Goal: Communication & Community: Share content

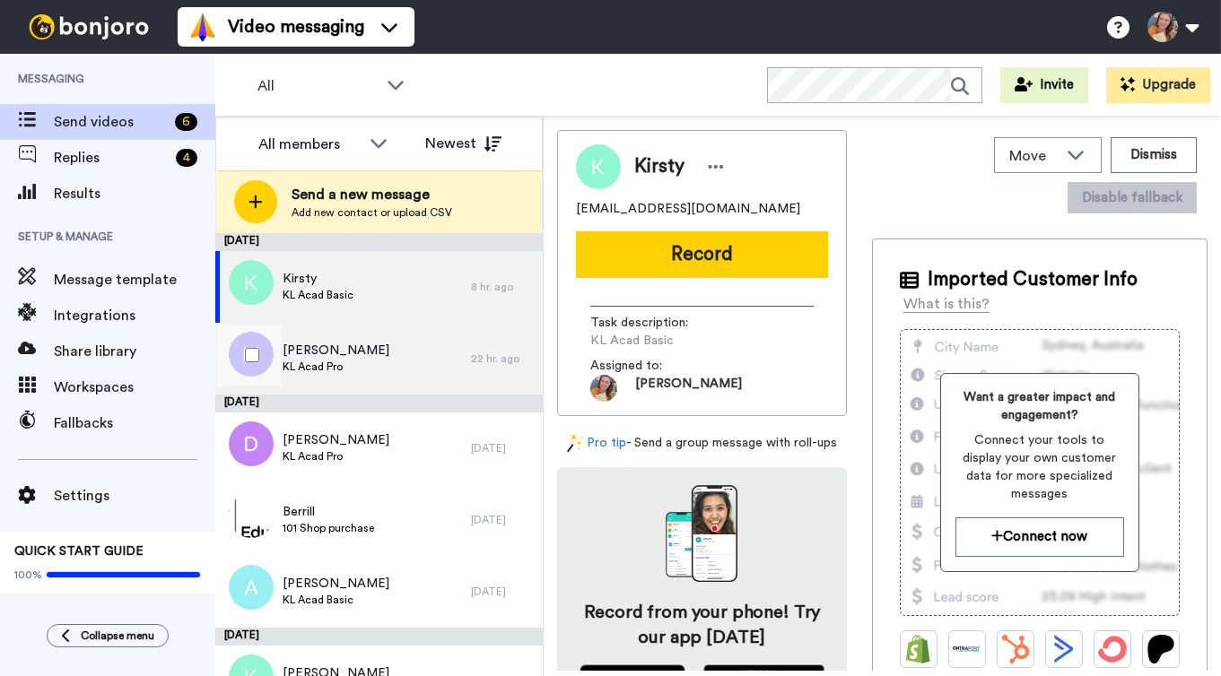
scroll to position [41, 0]
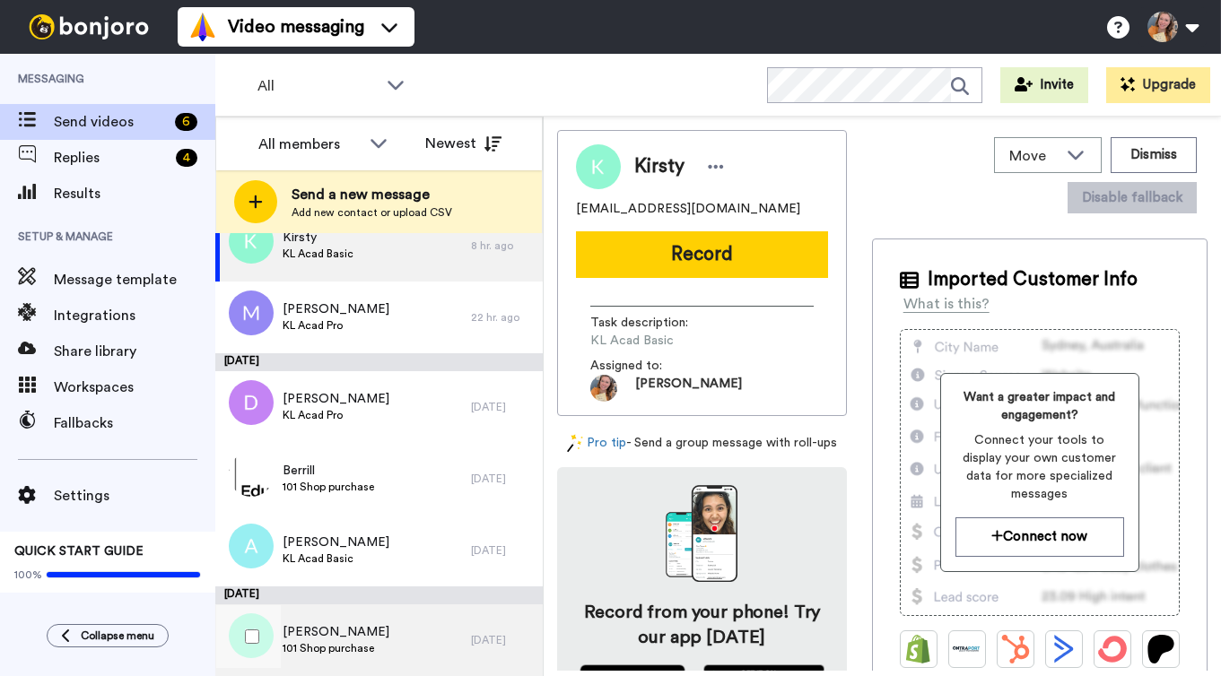
click at [412, 647] on div "Kathy 101 Shop purchase" at bounding box center [343, 641] width 256 height 72
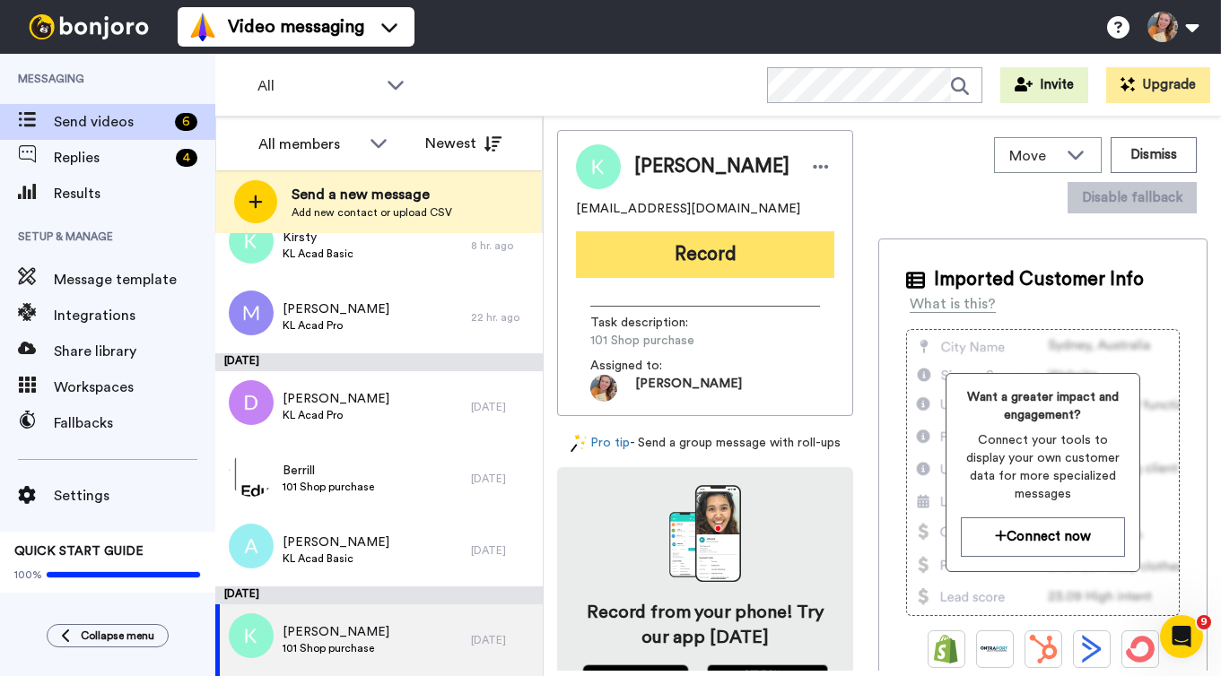
click at [711, 249] on button "Record" at bounding box center [705, 254] width 258 height 47
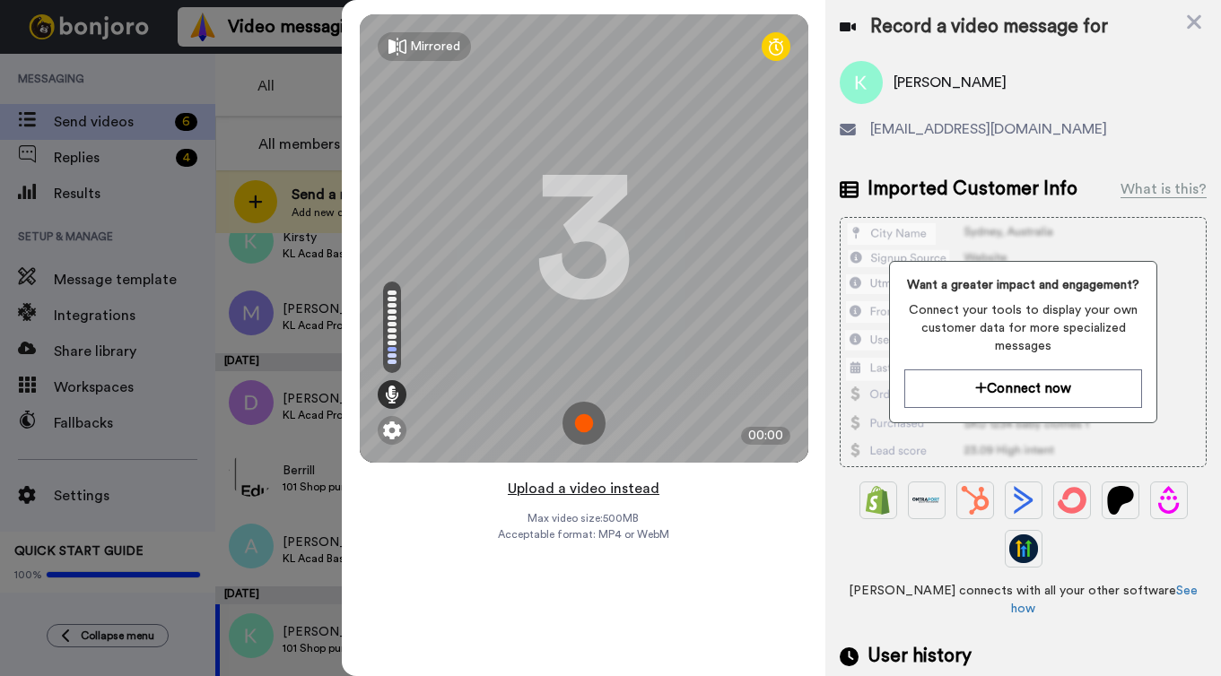
click at [606, 490] on button "Upload a video instead" at bounding box center [583, 488] width 162 height 23
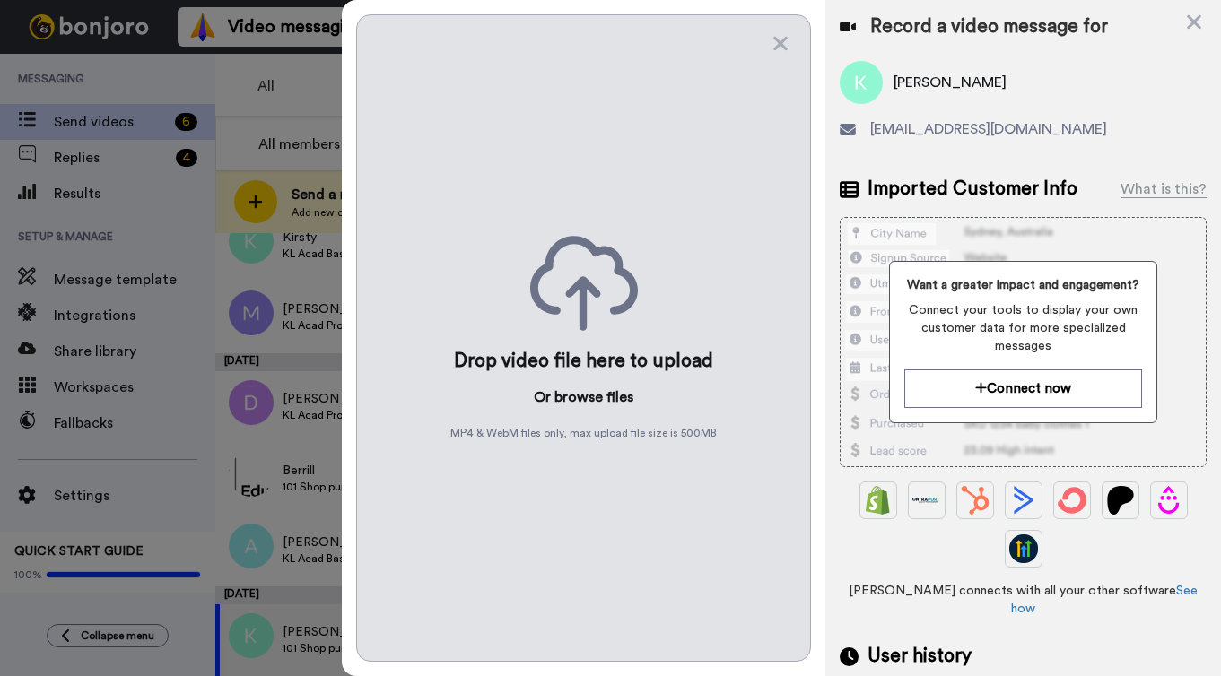
click at [576, 397] on button "browse" at bounding box center [578, 398] width 48 height 22
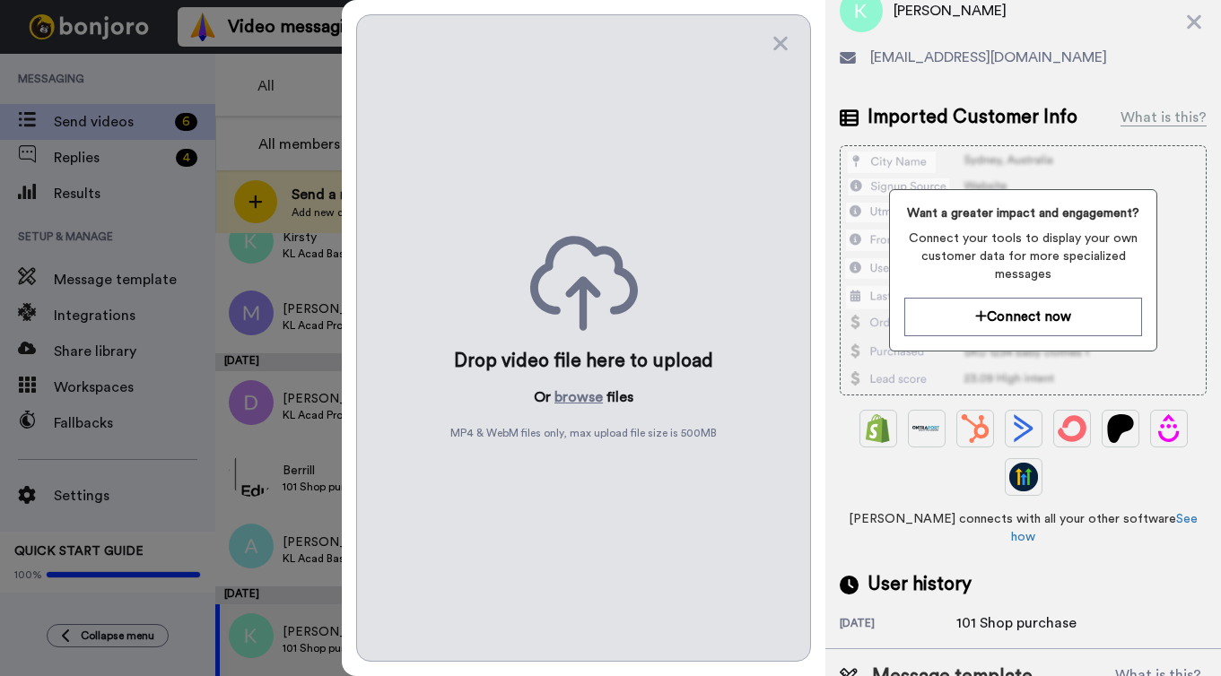
scroll to position [131, 0]
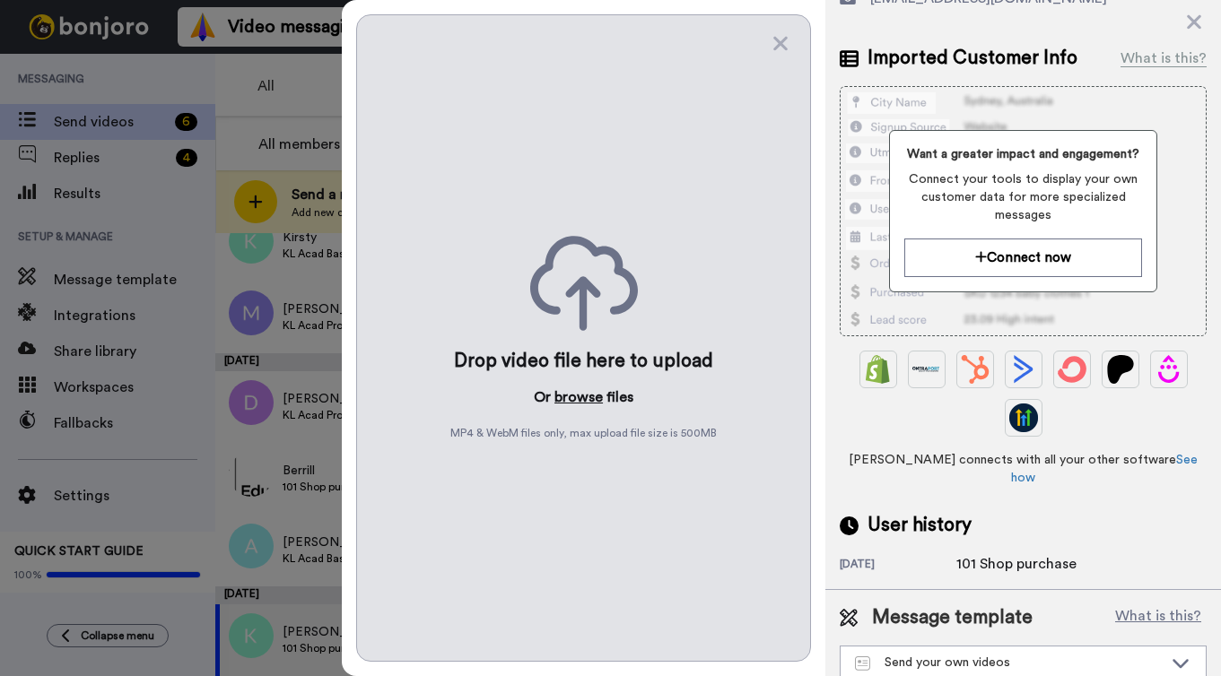
click at [590, 398] on button "browse" at bounding box center [578, 398] width 48 height 22
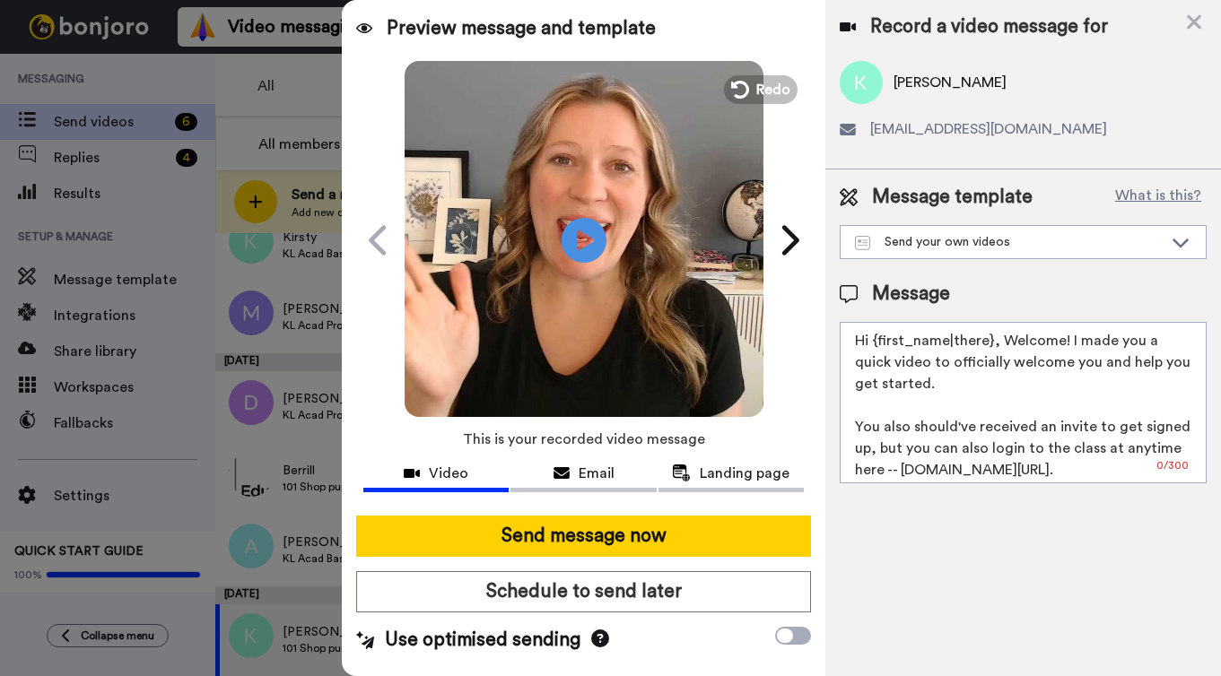
scroll to position [0, 0]
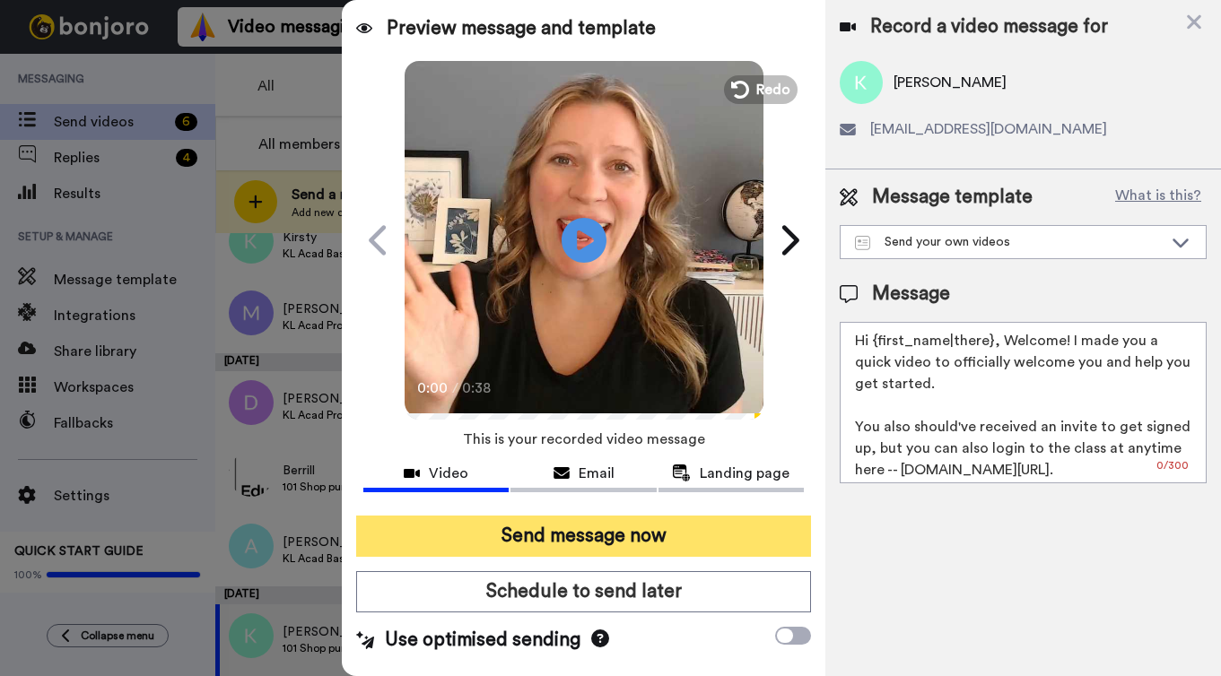
click at [551, 534] on button "Send message now" at bounding box center [583, 536] width 455 height 41
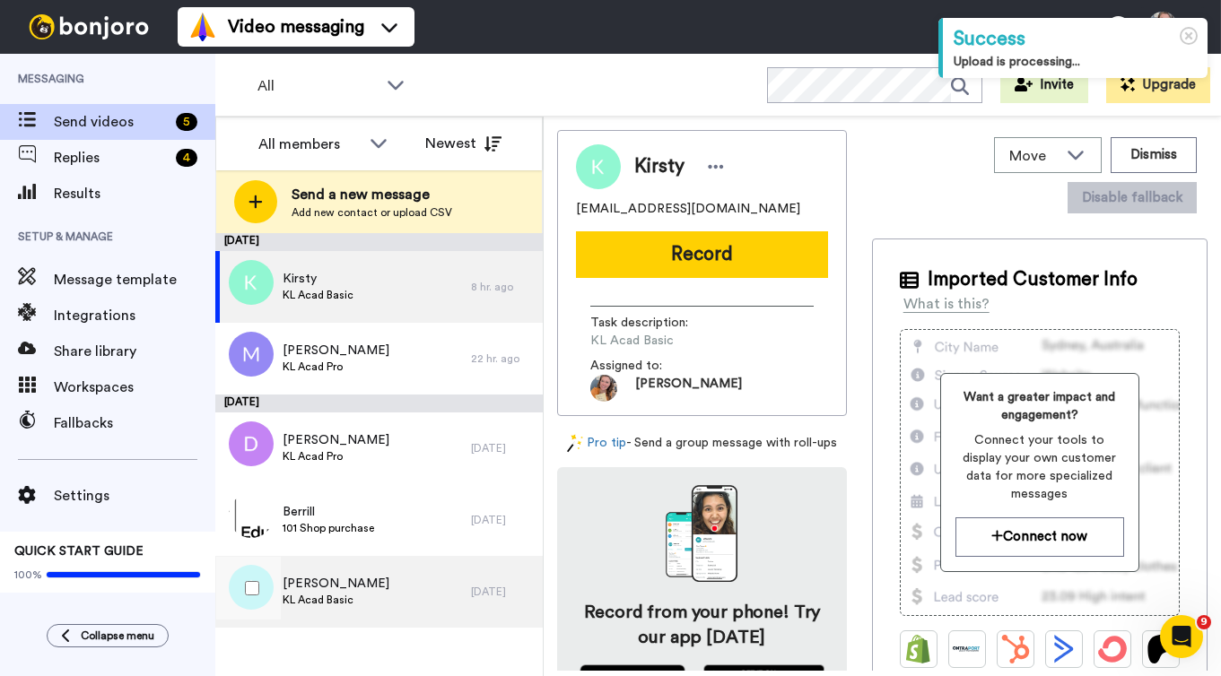
click at [357, 593] on div "Amanda KL Acad Basic" at bounding box center [343, 592] width 256 height 72
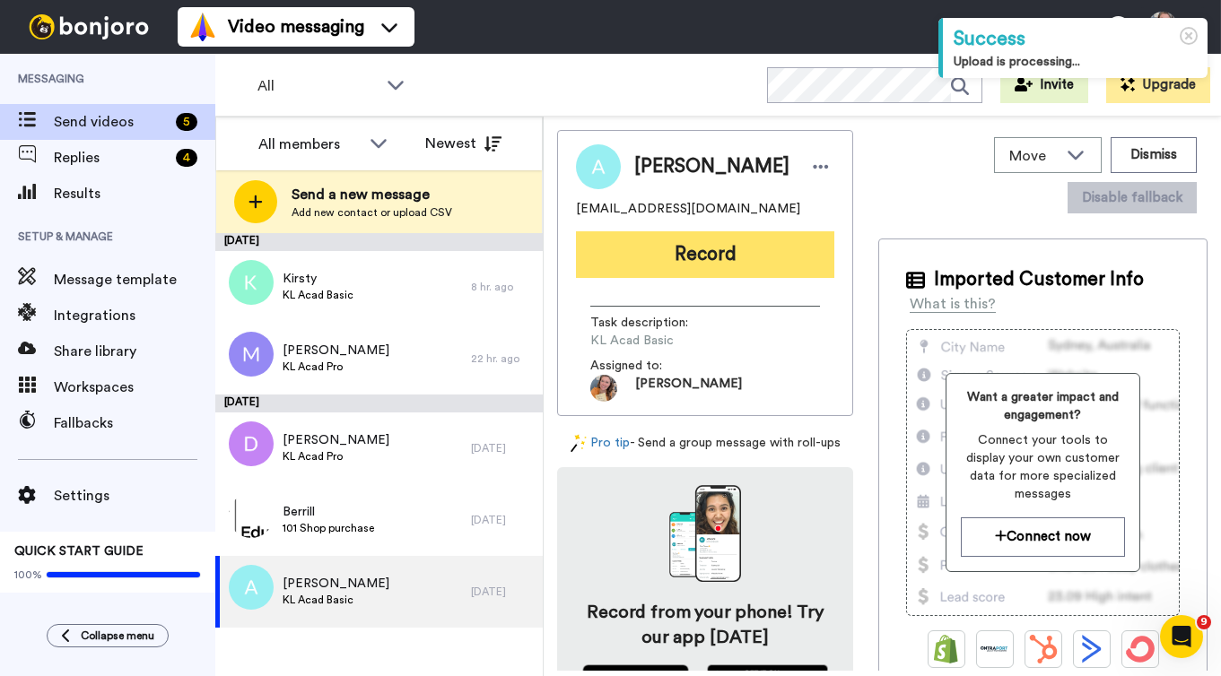
click at [697, 244] on button "Record" at bounding box center [705, 254] width 258 height 47
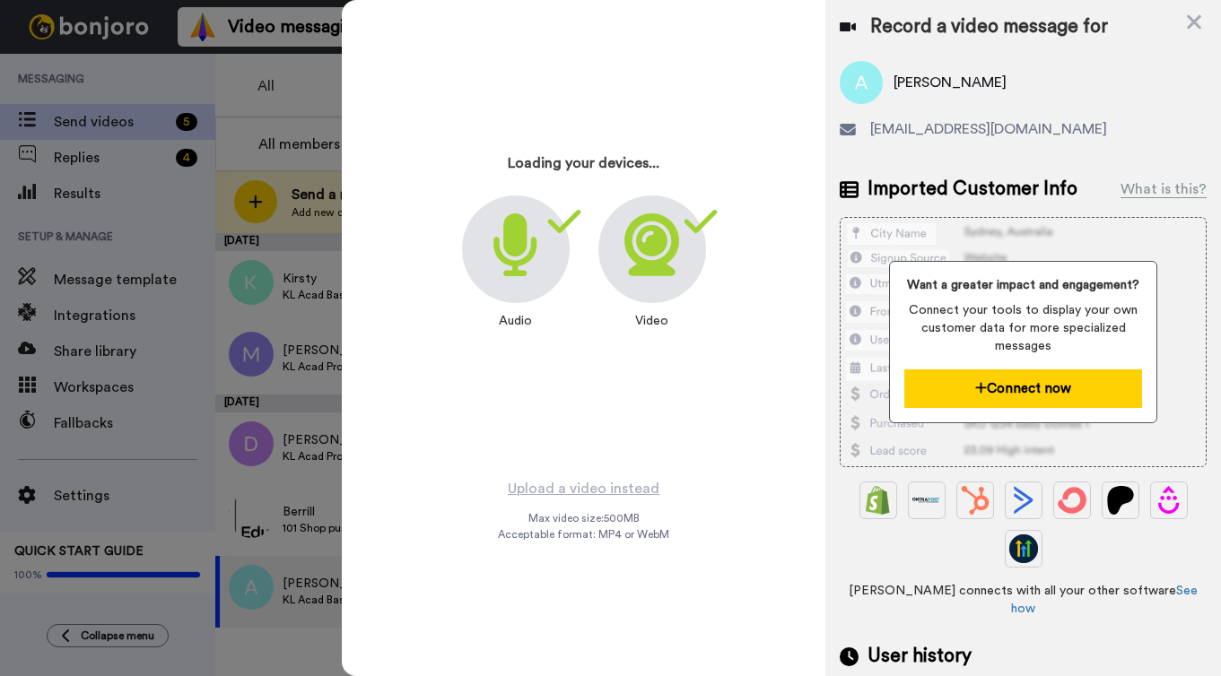
scroll to position [131, 0]
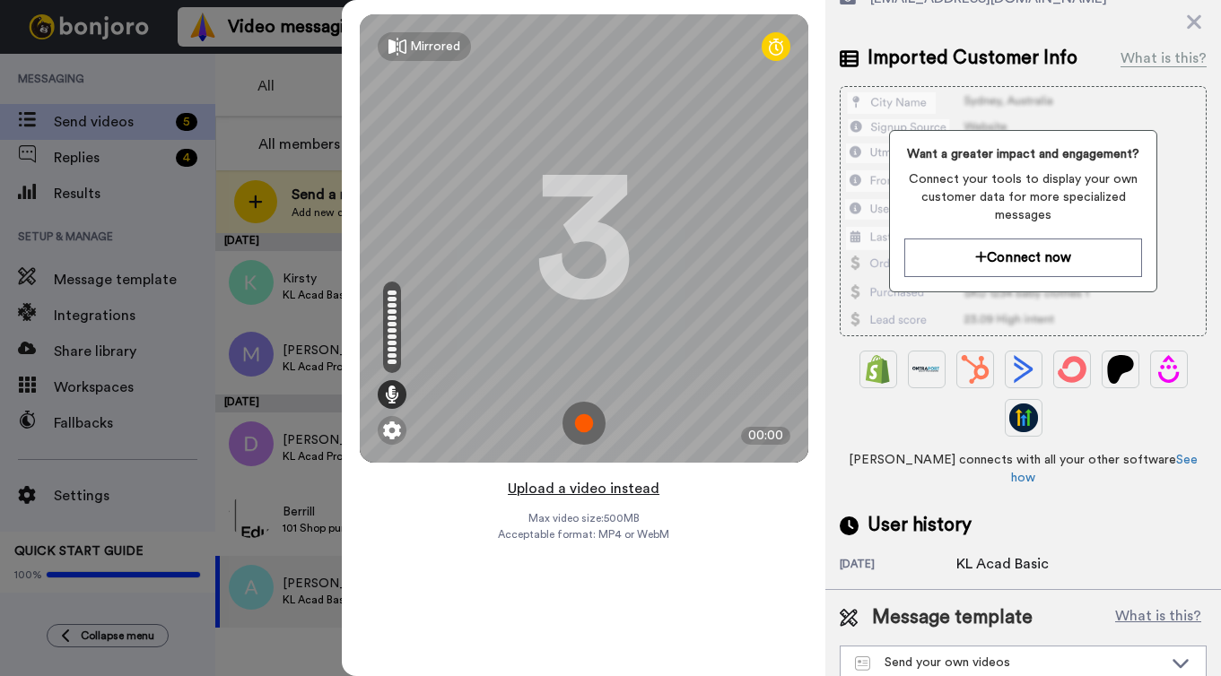
click at [612, 491] on button "Upload a video instead" at bounding box center [583, 488] width 162 height 23
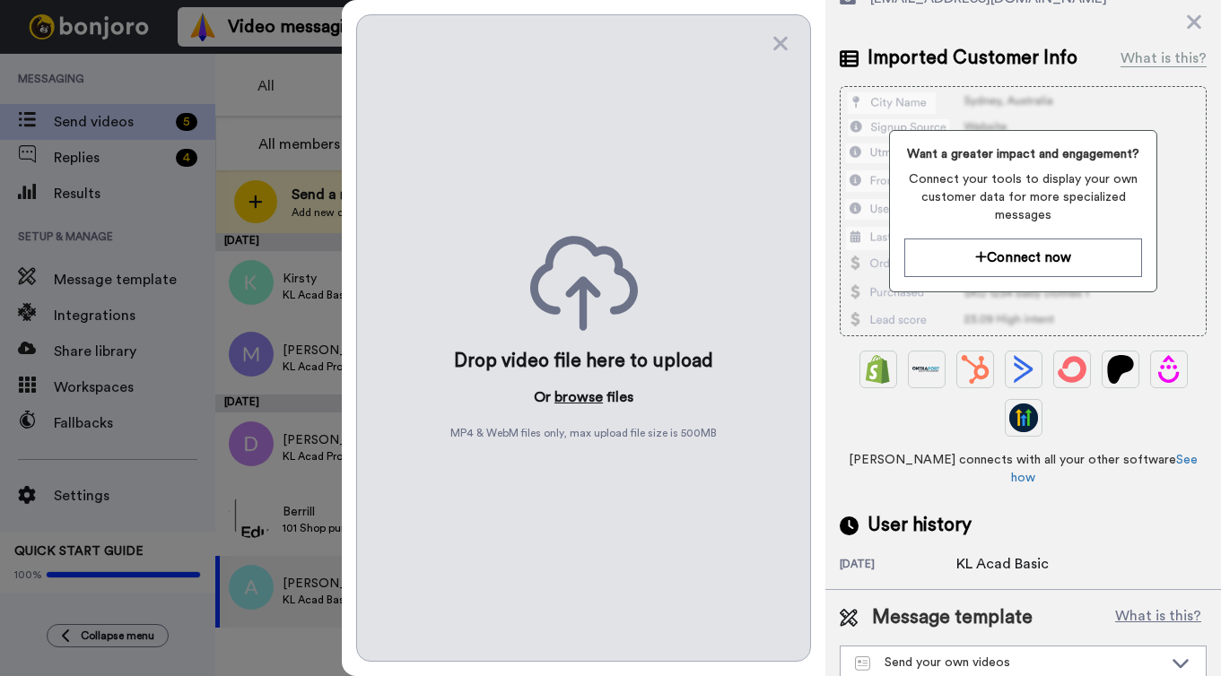
click at [575, 389] on button "browse" at bounding box center [578, 398] width 48 height 22
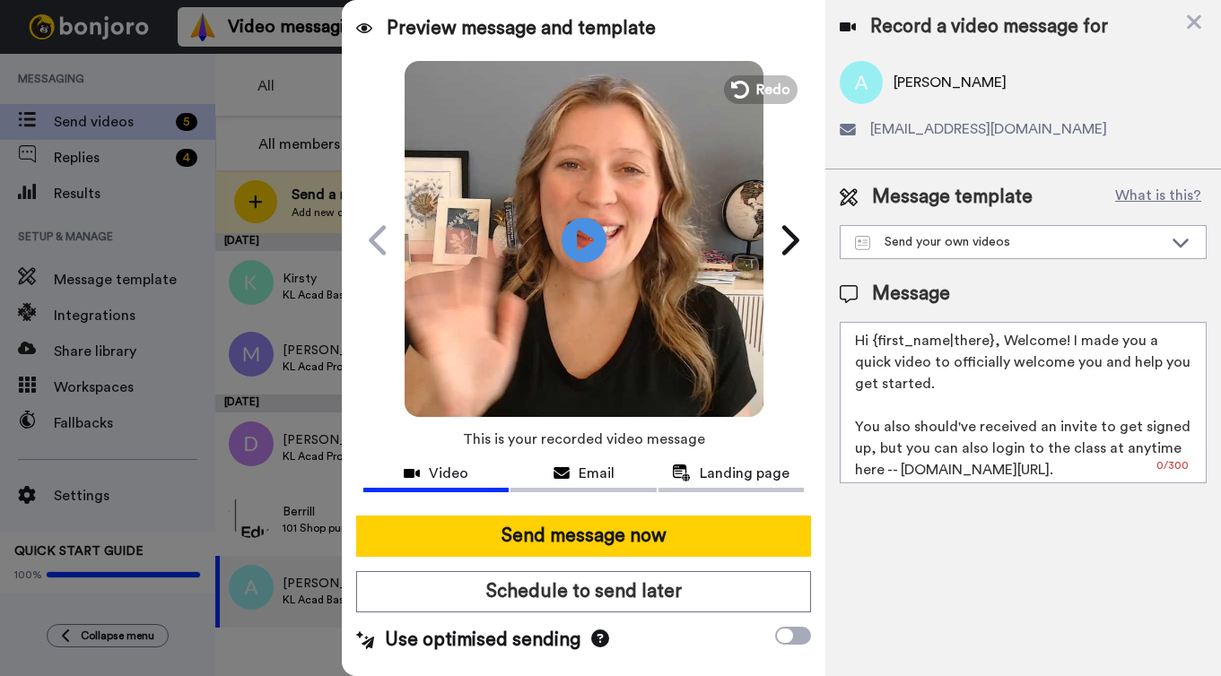
scroll to position [0, 0]
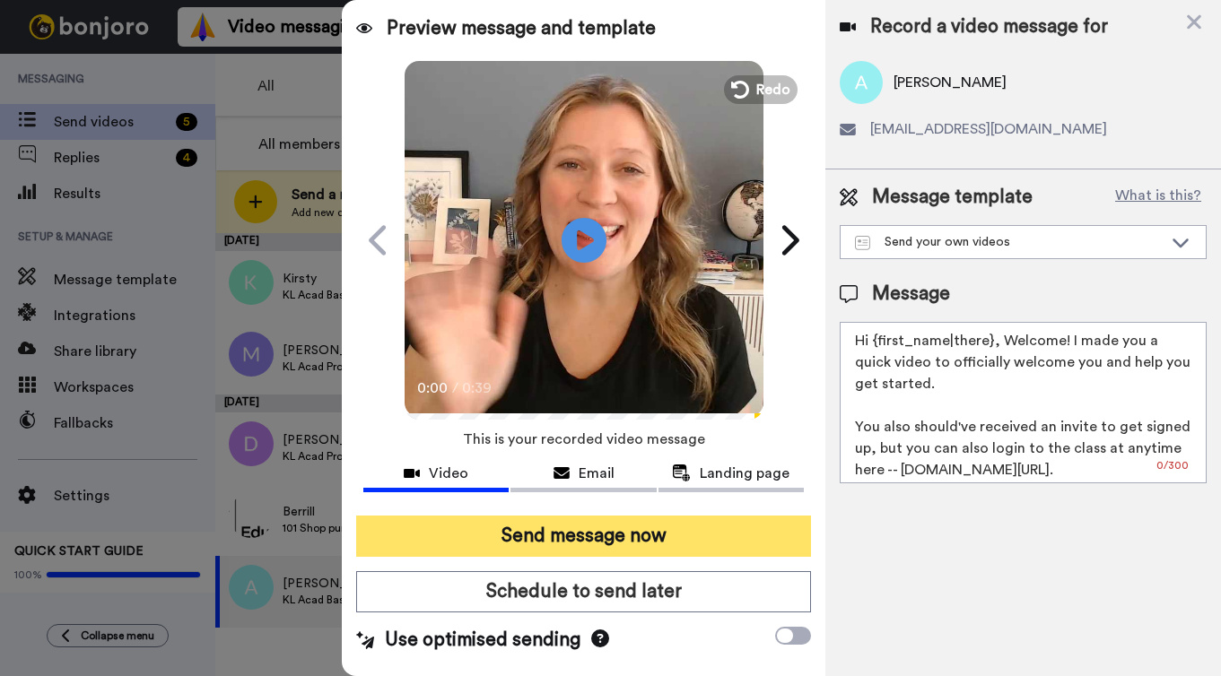
click at [570, 539] on button "Send message now" at bounding box center [583, 536] width 455 height 41
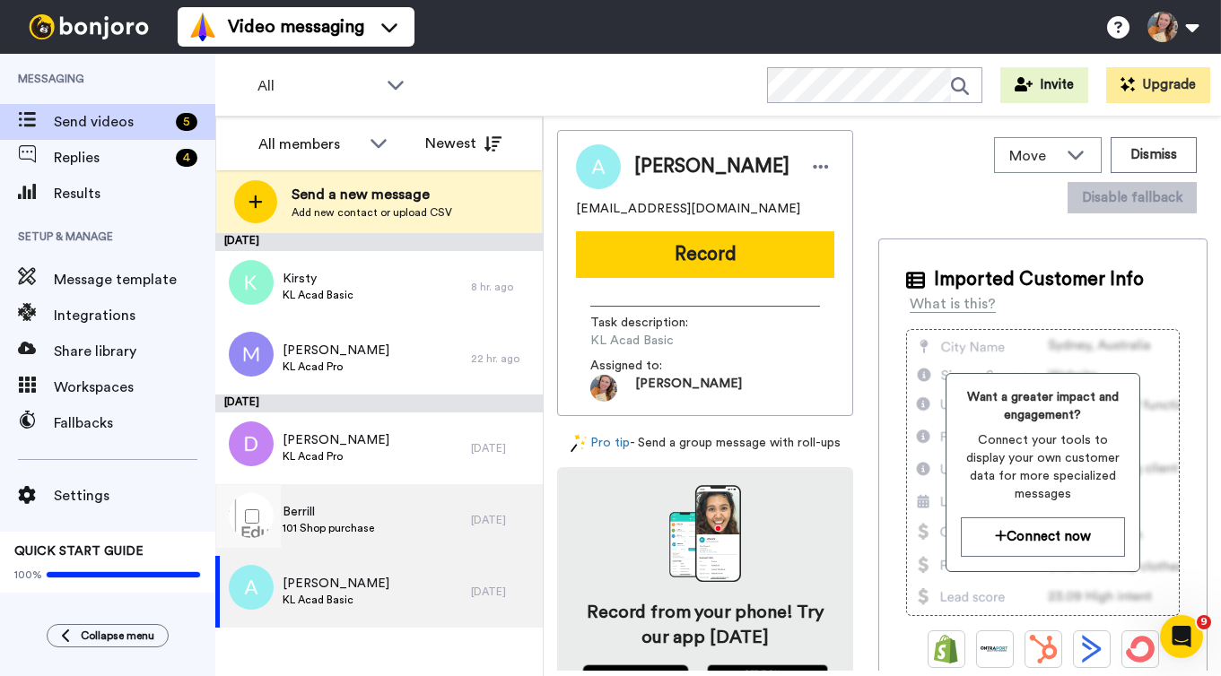
click at [349, 523] on span "101 Shop purchase" at bounding box center [329, 528] width 92 height 14
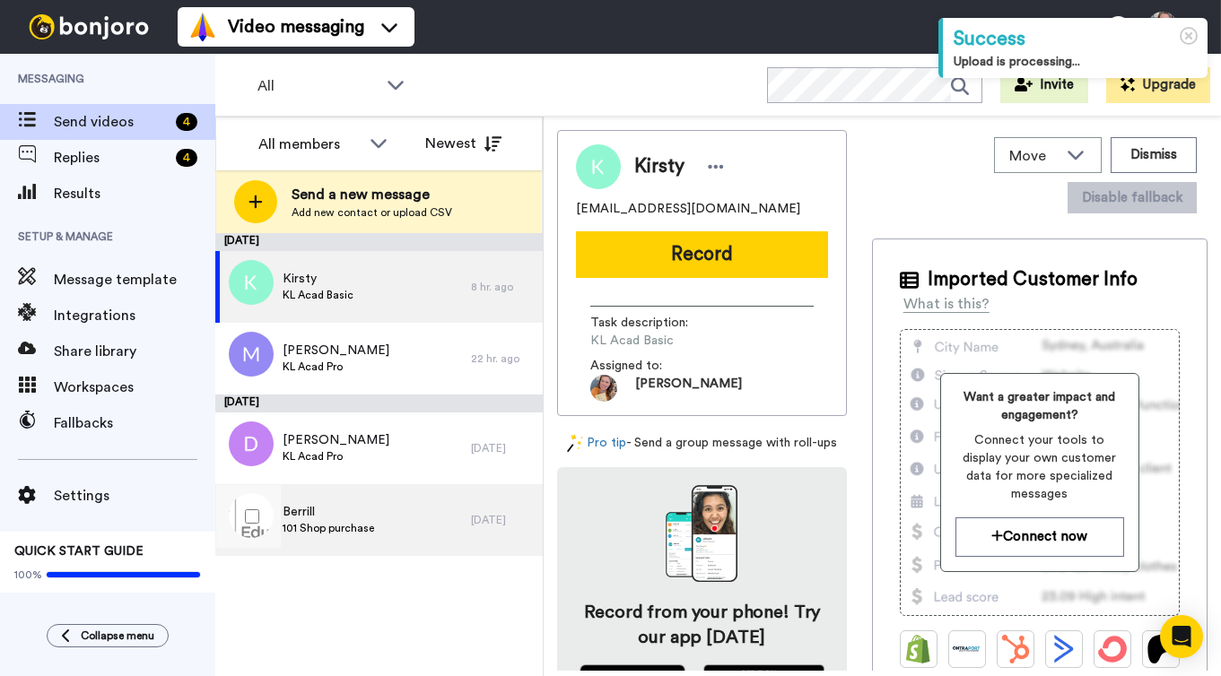
click at [372, 537] on div "Berrill 101 Shop purchase" at bounding box center [343, 520] width 256 height 72
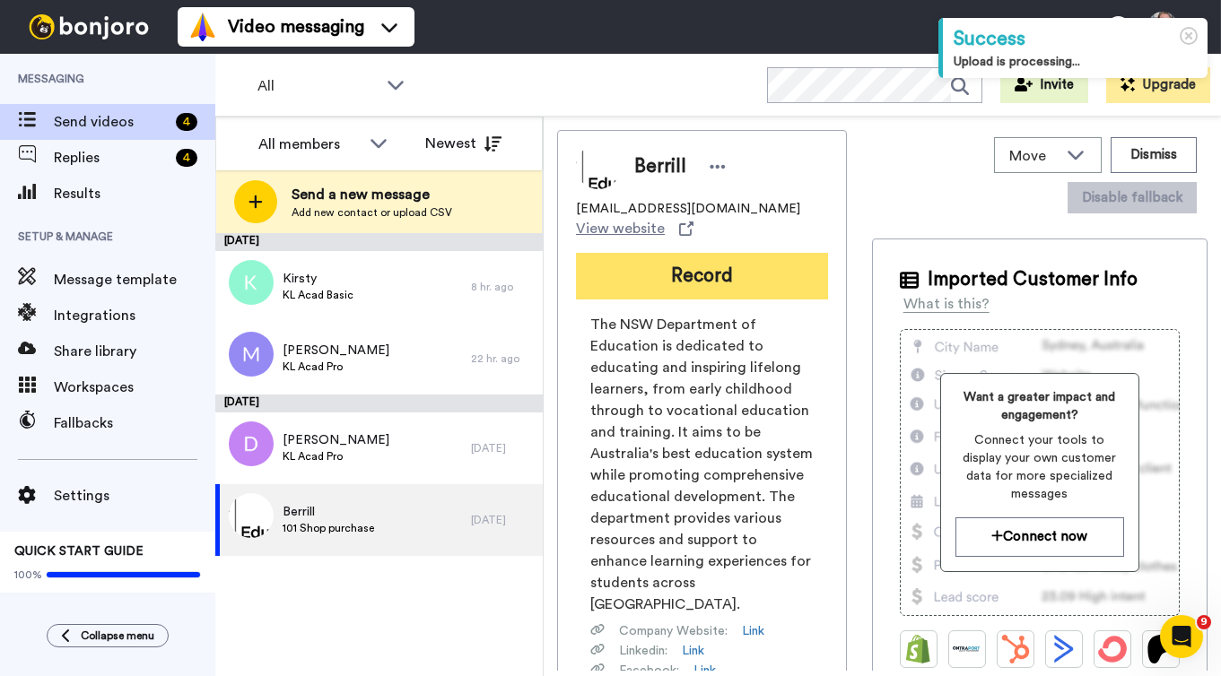
click at [763, 292] on button "Record" at bounding box center [702, 276] width 252 height 47
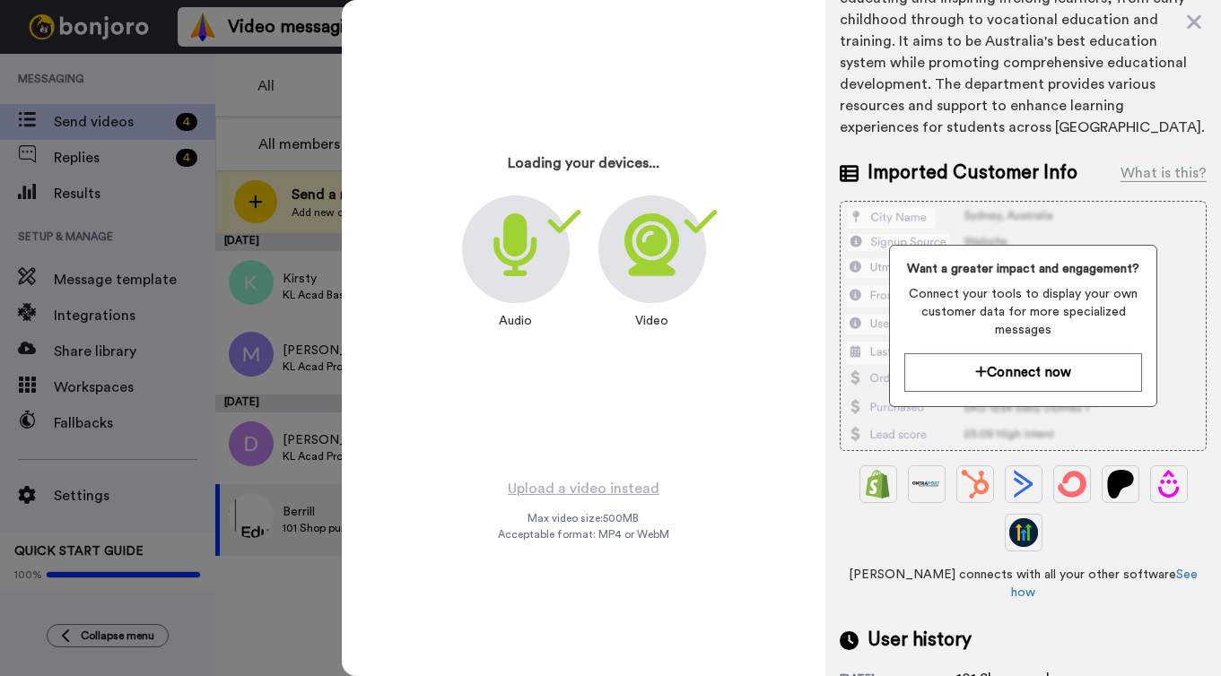
scroll to position [339, 0]
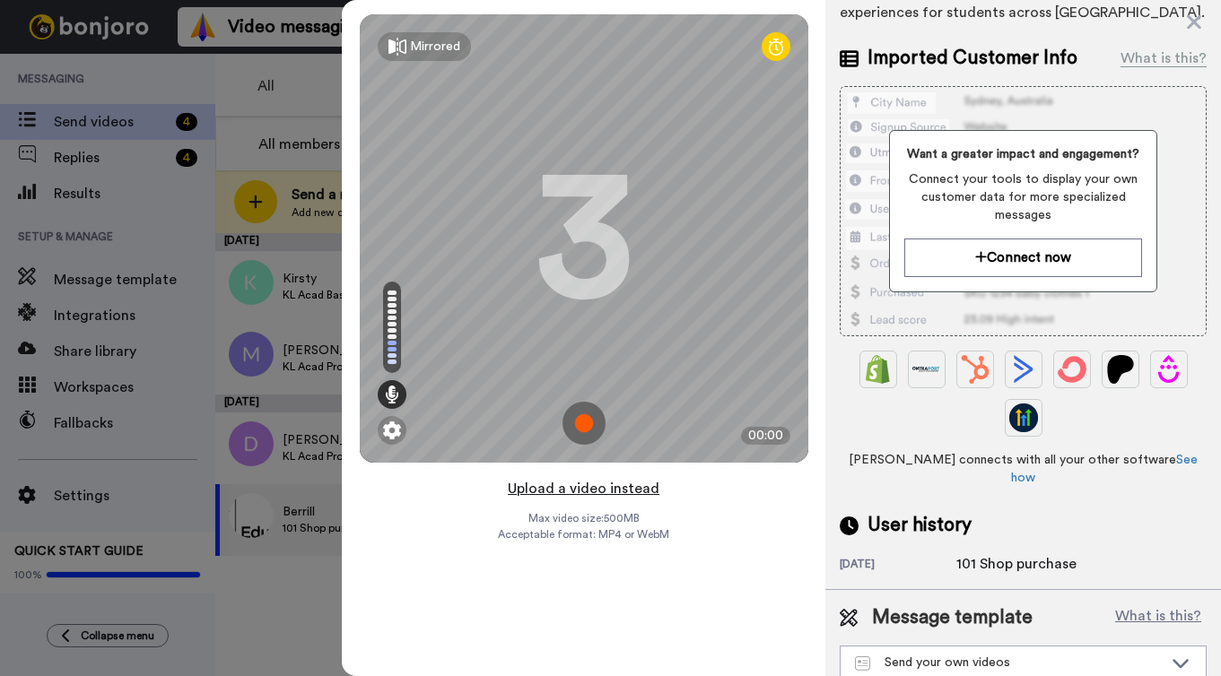
click at [634, 486] on button "Upload a video instead" at bounding box center [583, 488] width 162 height 23
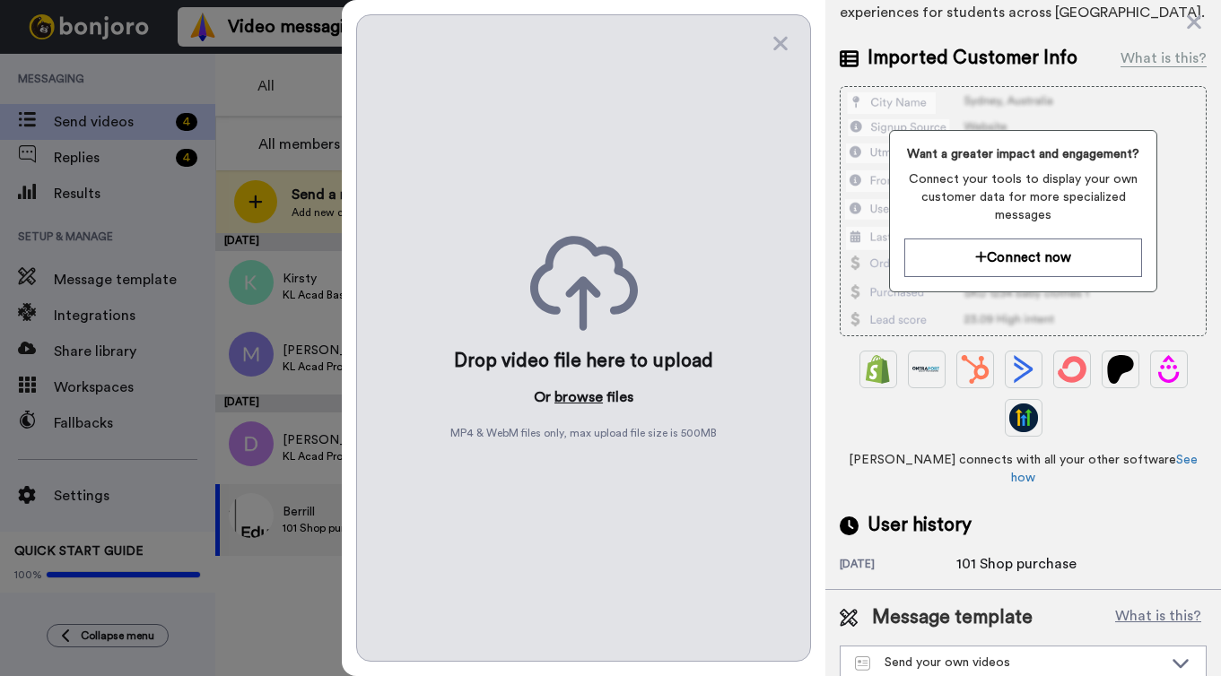
click at [582, 395] on button "browse" at bounding box center [578, 398] width 48 height 22
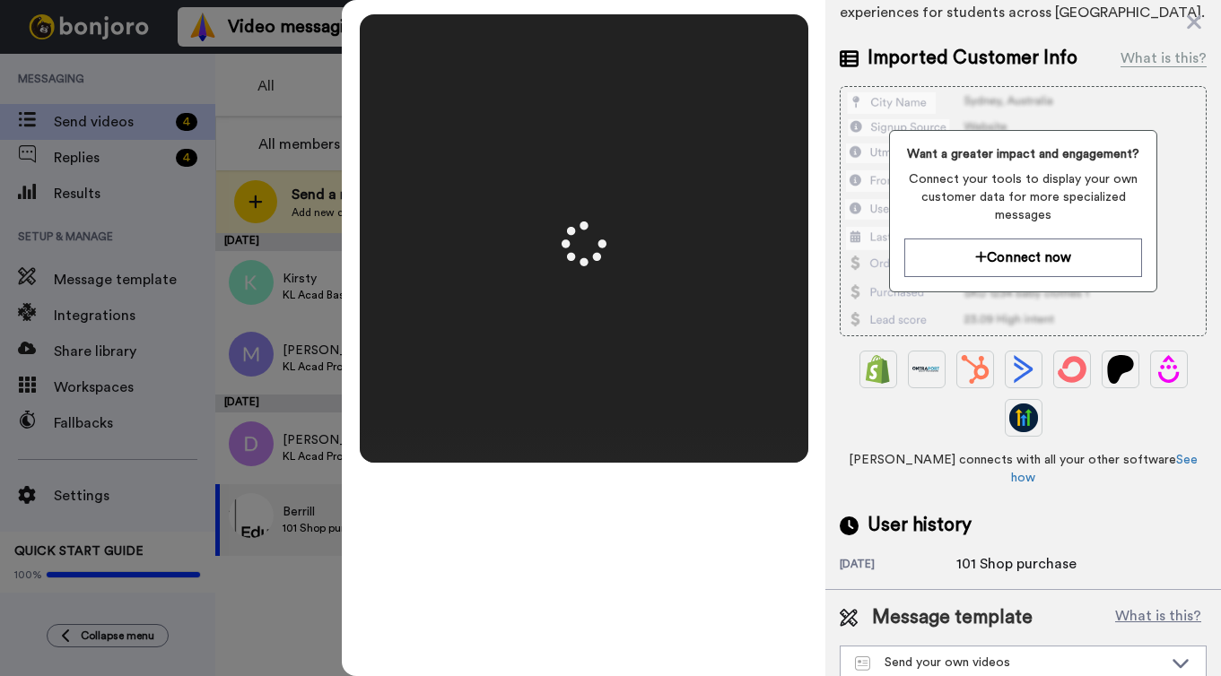
scroll to position [0, 0]
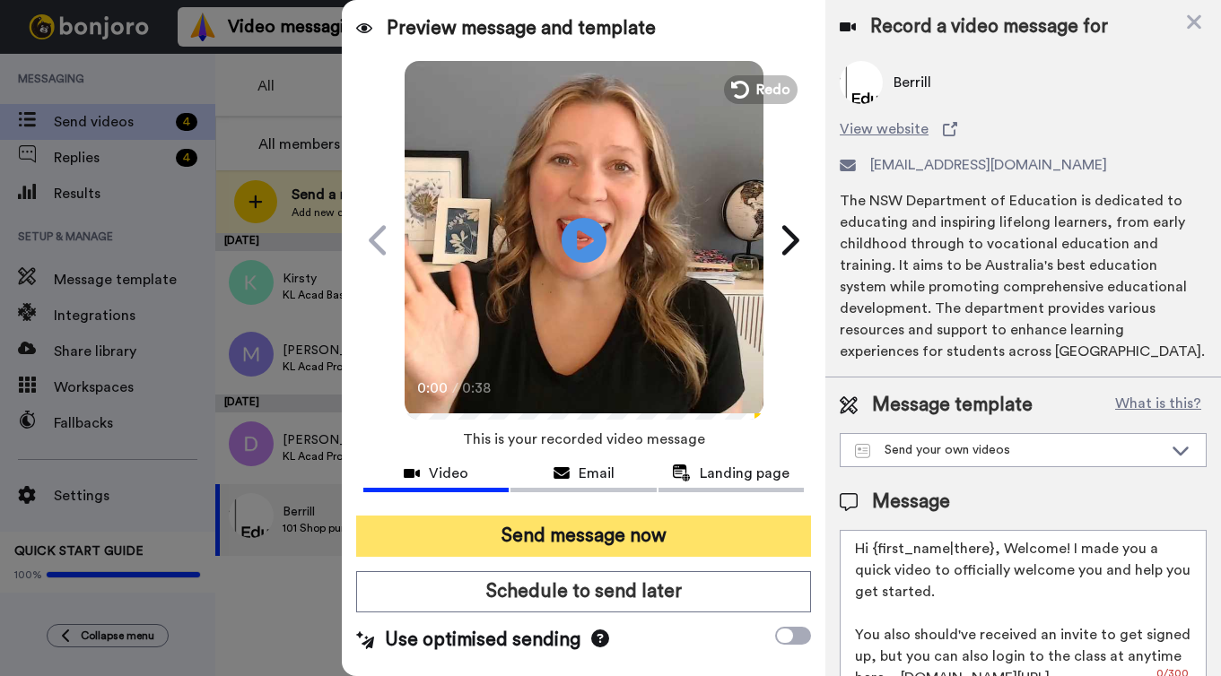
click at [611, 528] on button "Send message now" at bounding box center [583, 536] width 455 height 41
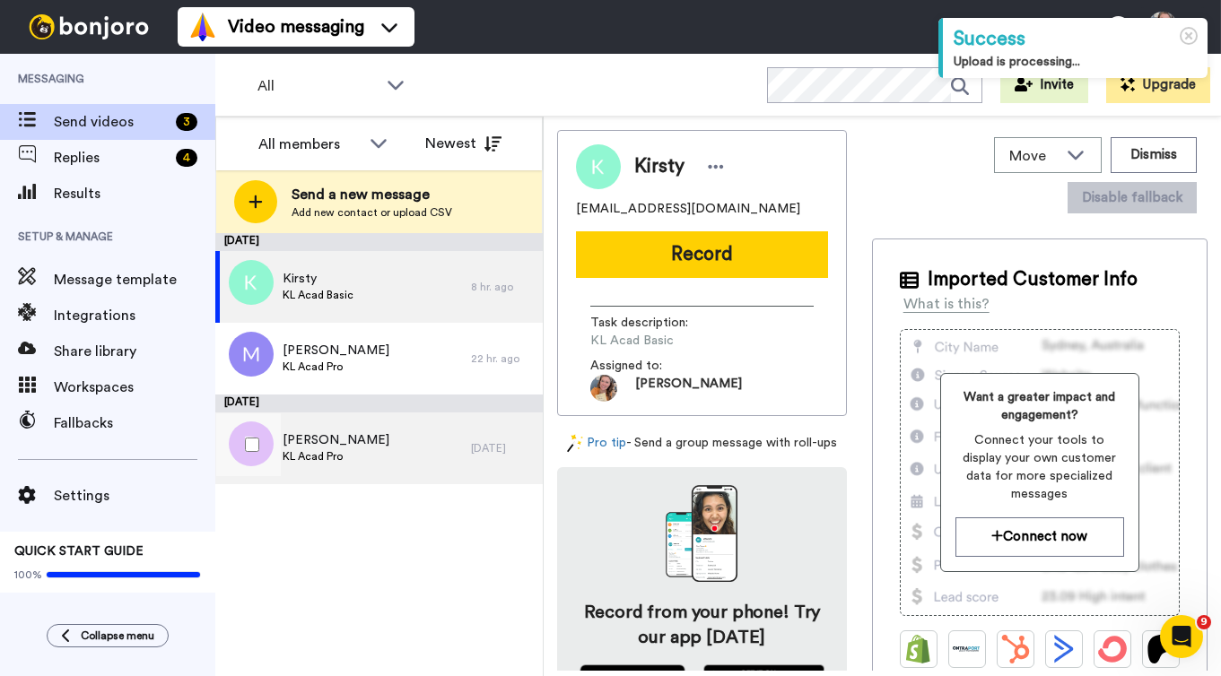
click at [379, 441] on div "Dionne KL Acad Pro" at bounding box center [343, 449] width 256 height 72
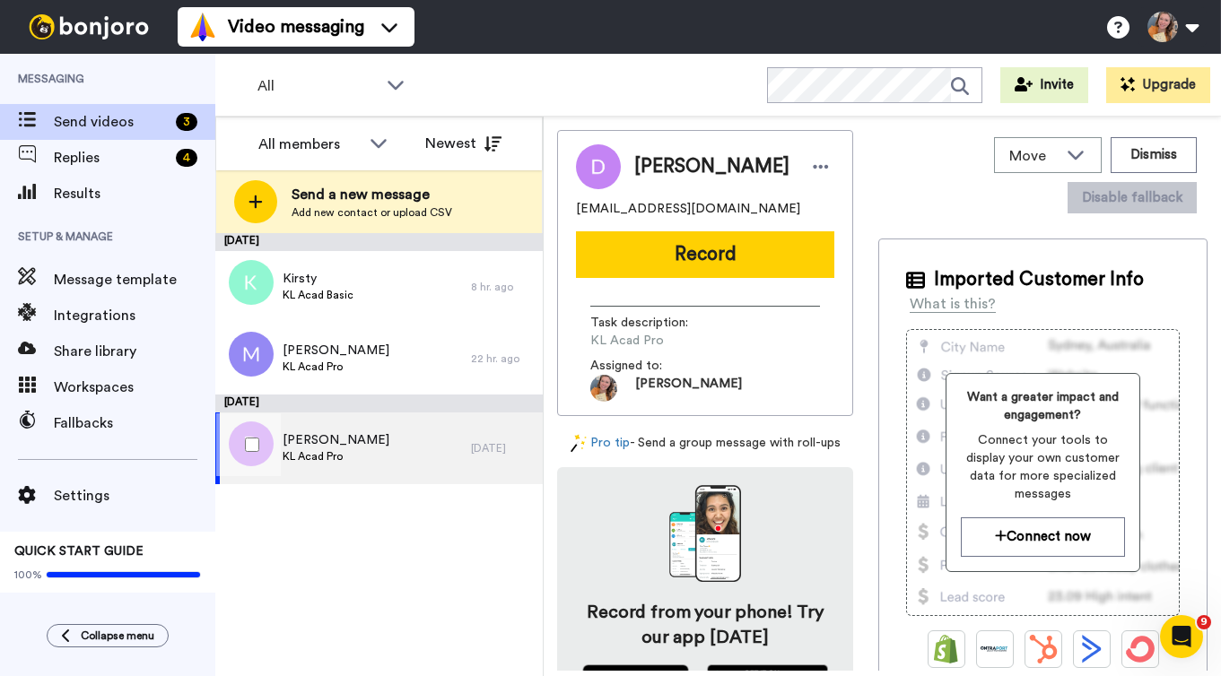
click at [379, 441] on div "Dionne KL Acad Pro" at bounding box center [343, 449] width 256 height 72
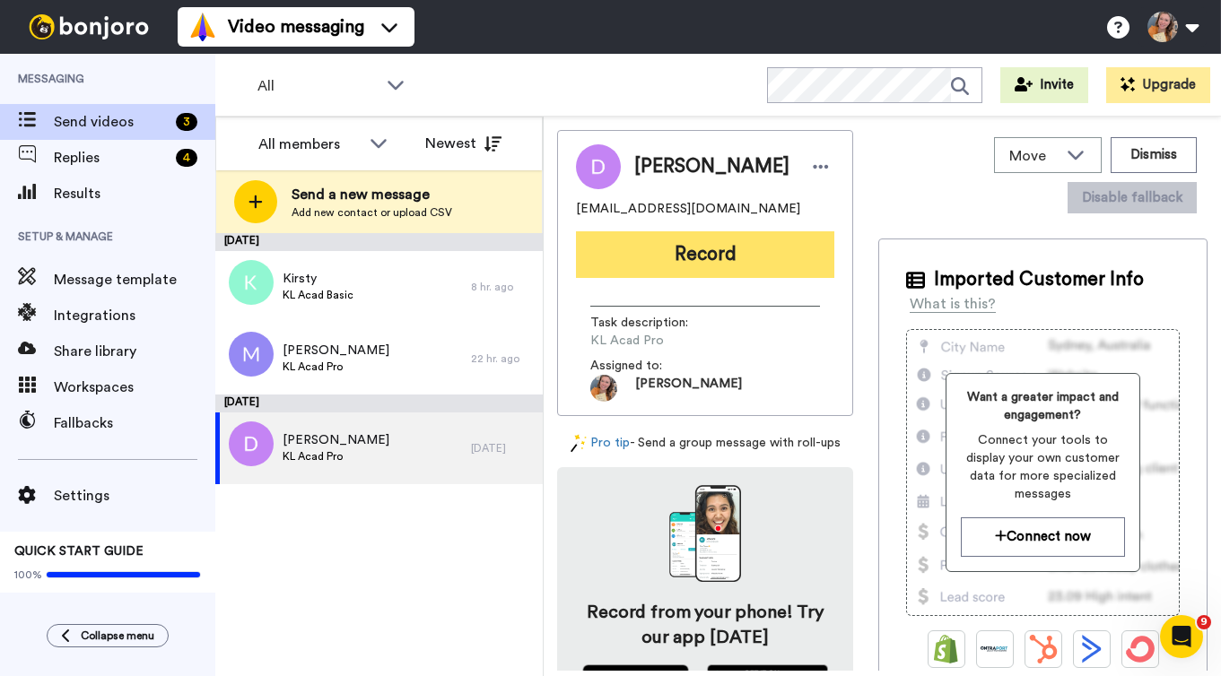
click at [706, 242] on button "Record" at bounding box center [705, 254] width 258 height 47
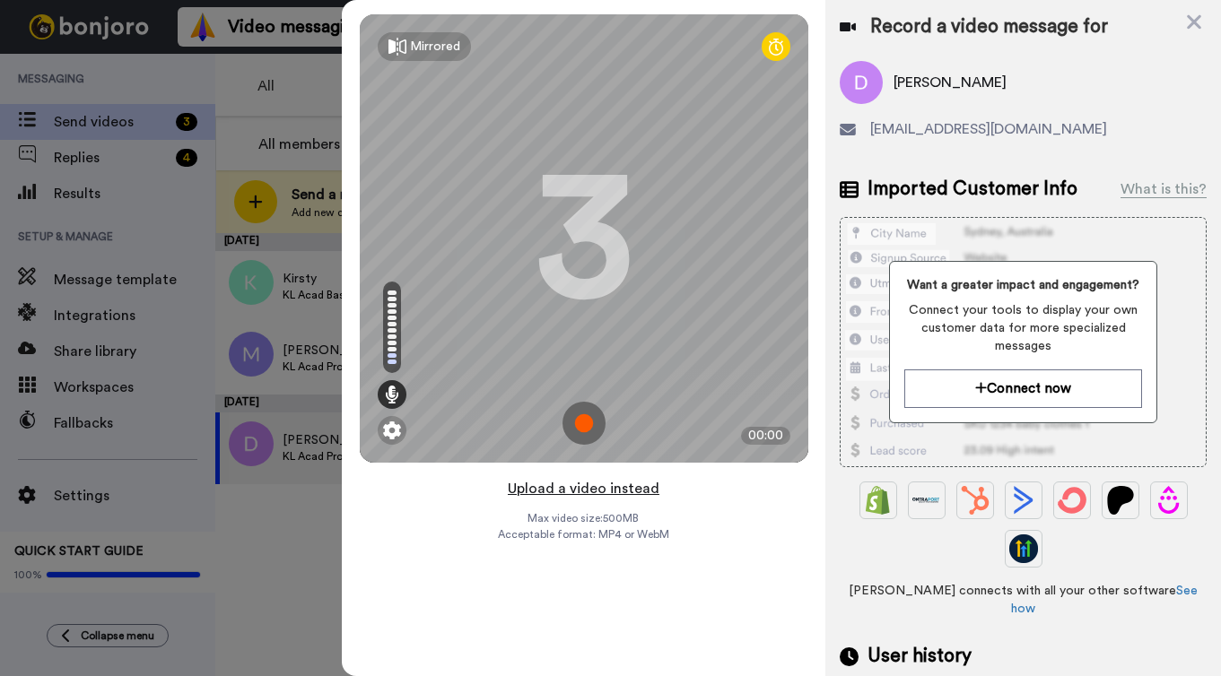
click at [576, 492] on button "Upload a video instead" at bounding box center [583, 488] width 162 height 23
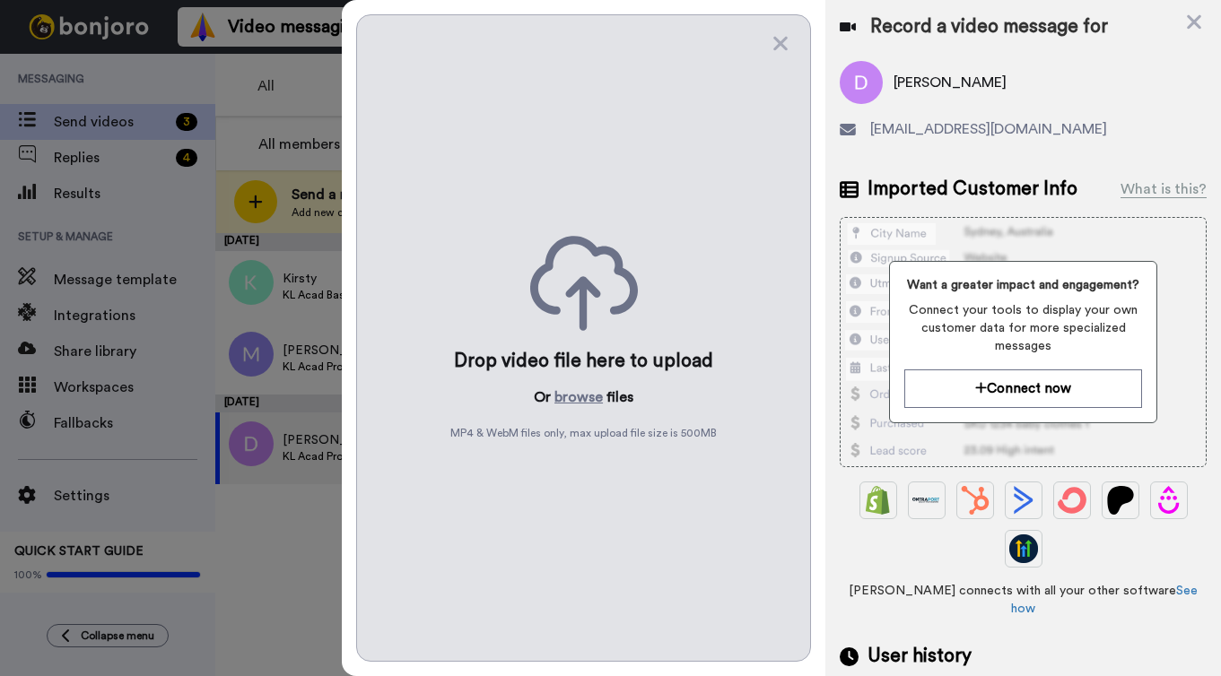
scroll to position [131, 0]
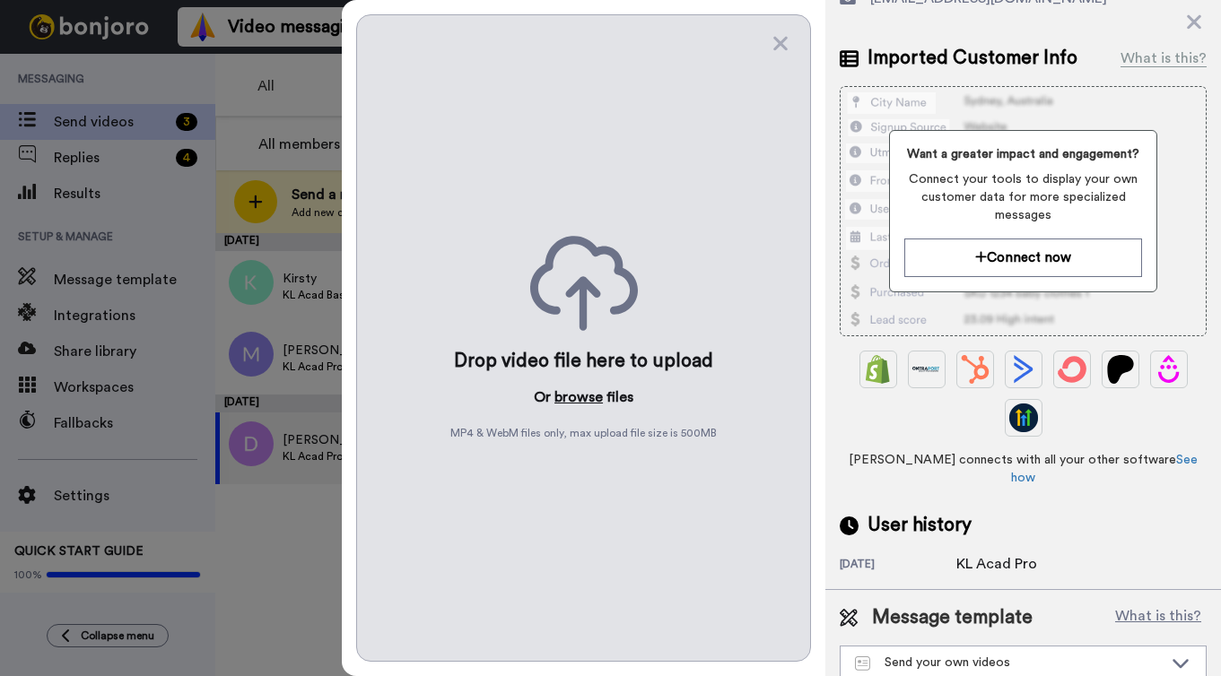
click at [590, 396] on button "browse" at bounding box center [578, 398] width 48 height 22
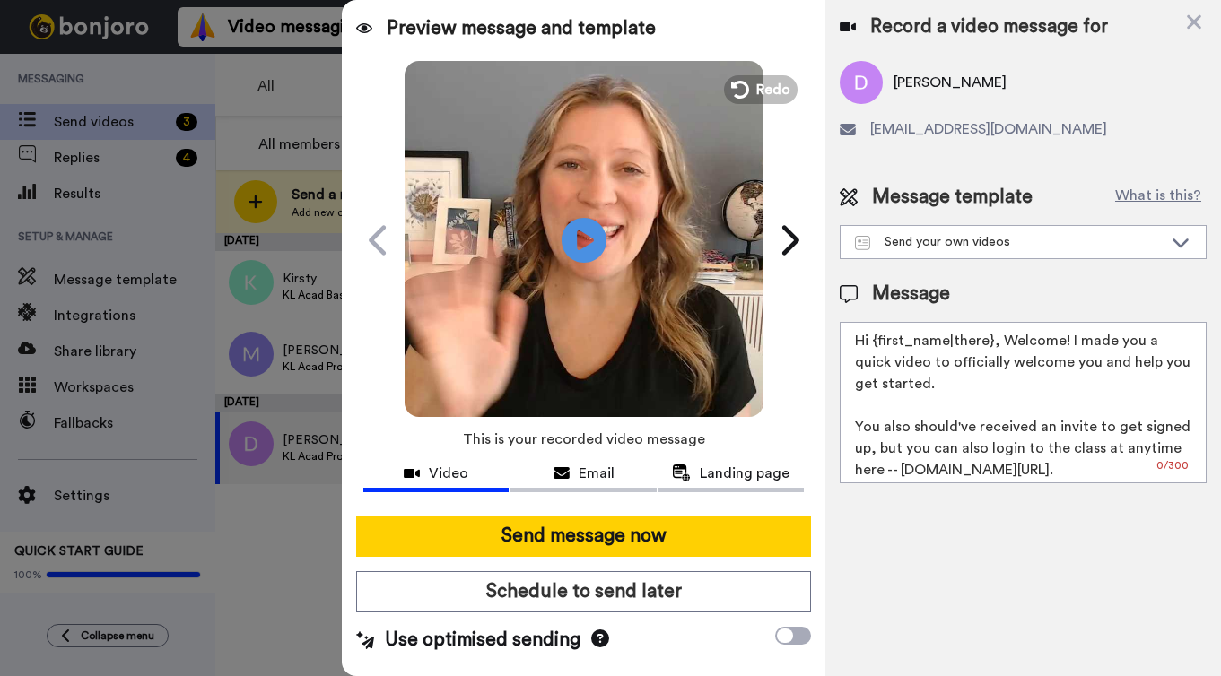
scroll to position [0, 0]
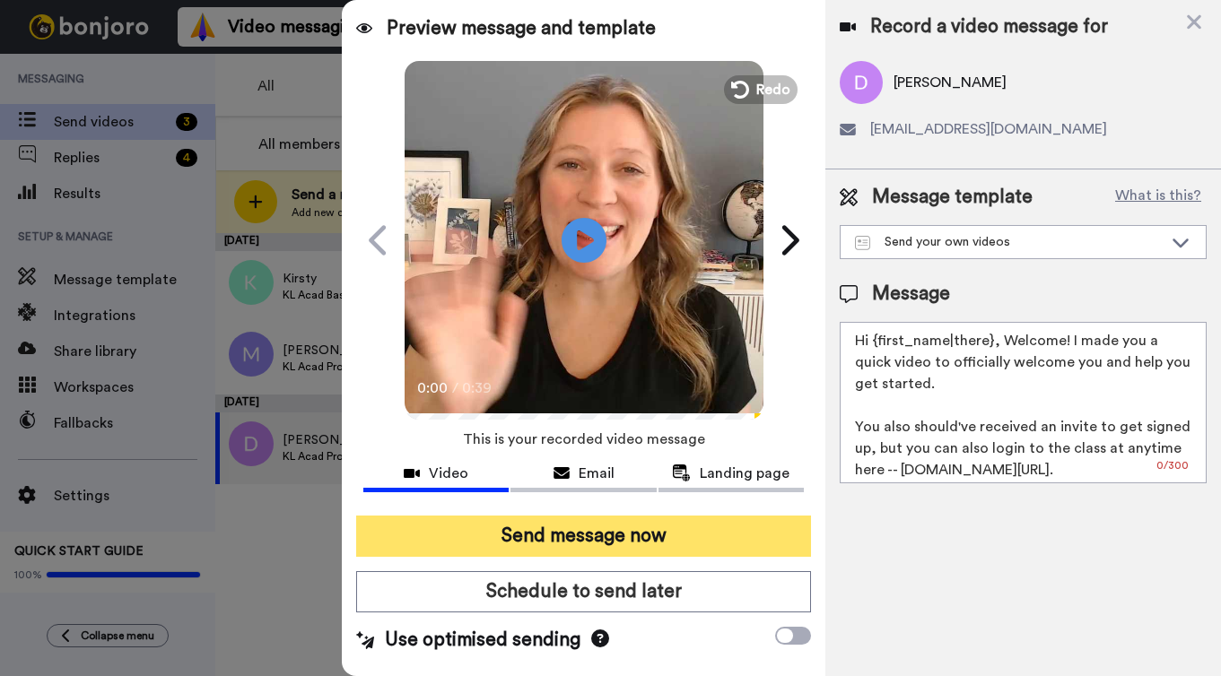
click at [711, 533] on button "Send message now" at bounding box center [583, 536] width 455 height 41
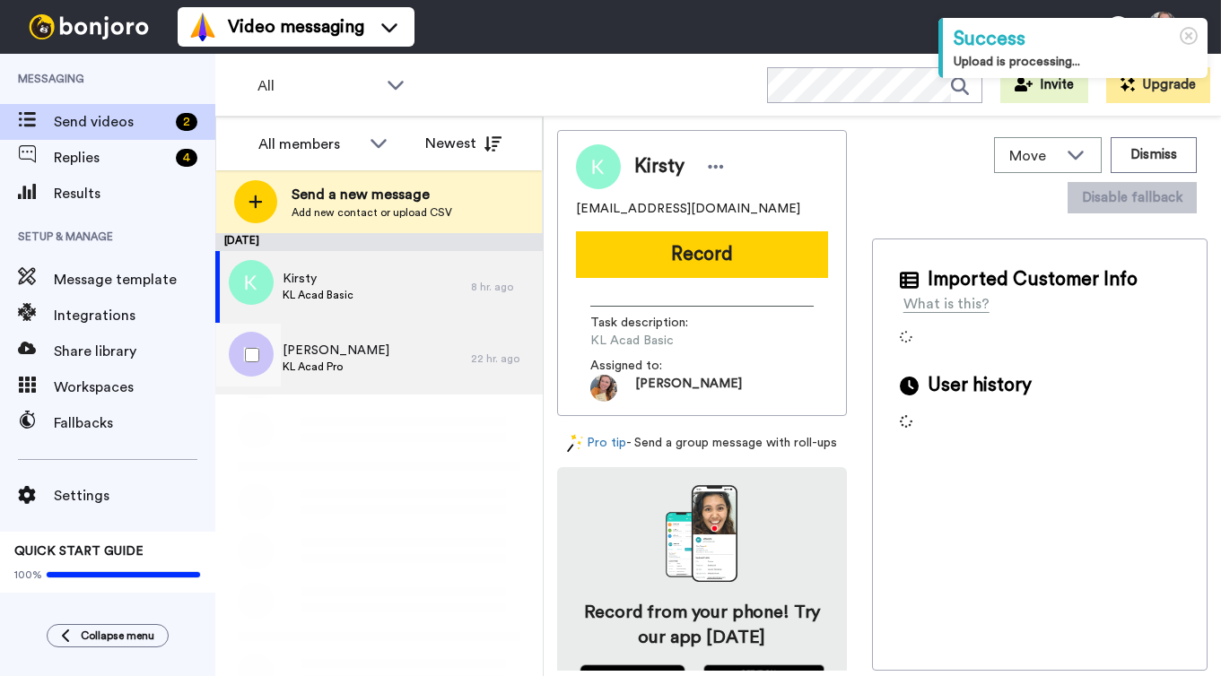
click at [425, 381] on div "Marlene KL Acad Pro" at bounding box center [343, 359] width 256 height 72
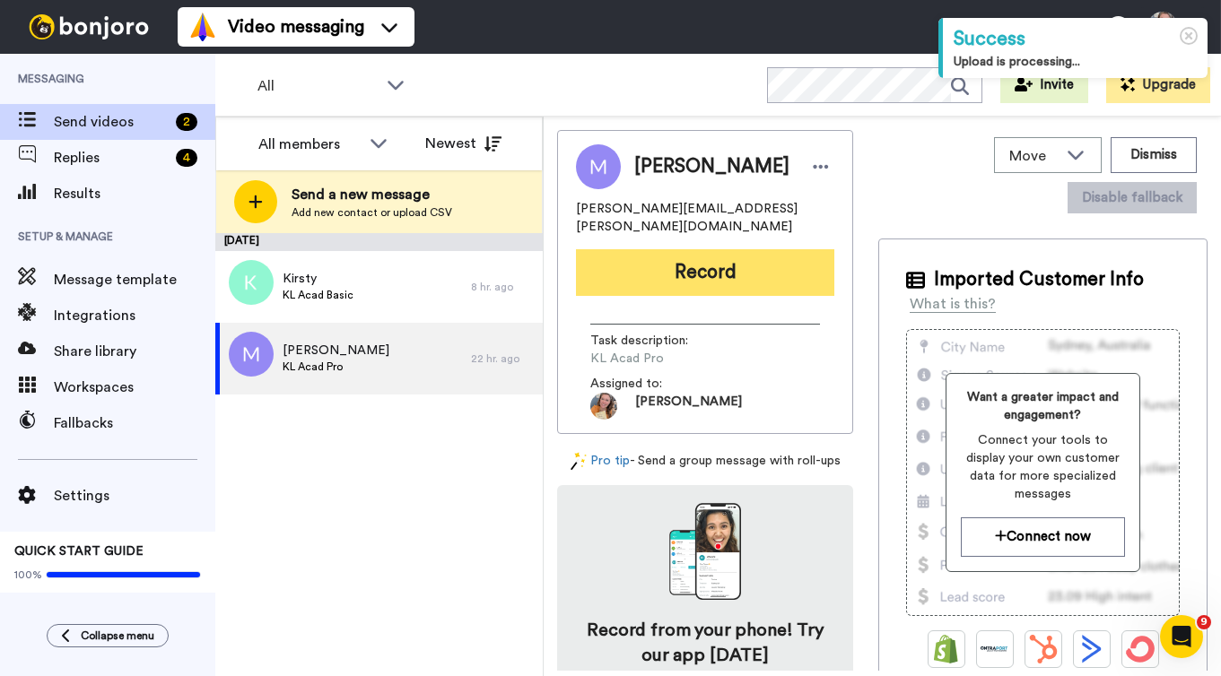
click at [710, 249] on button "Record" at bounding box center [705, 272] width 258 height 47
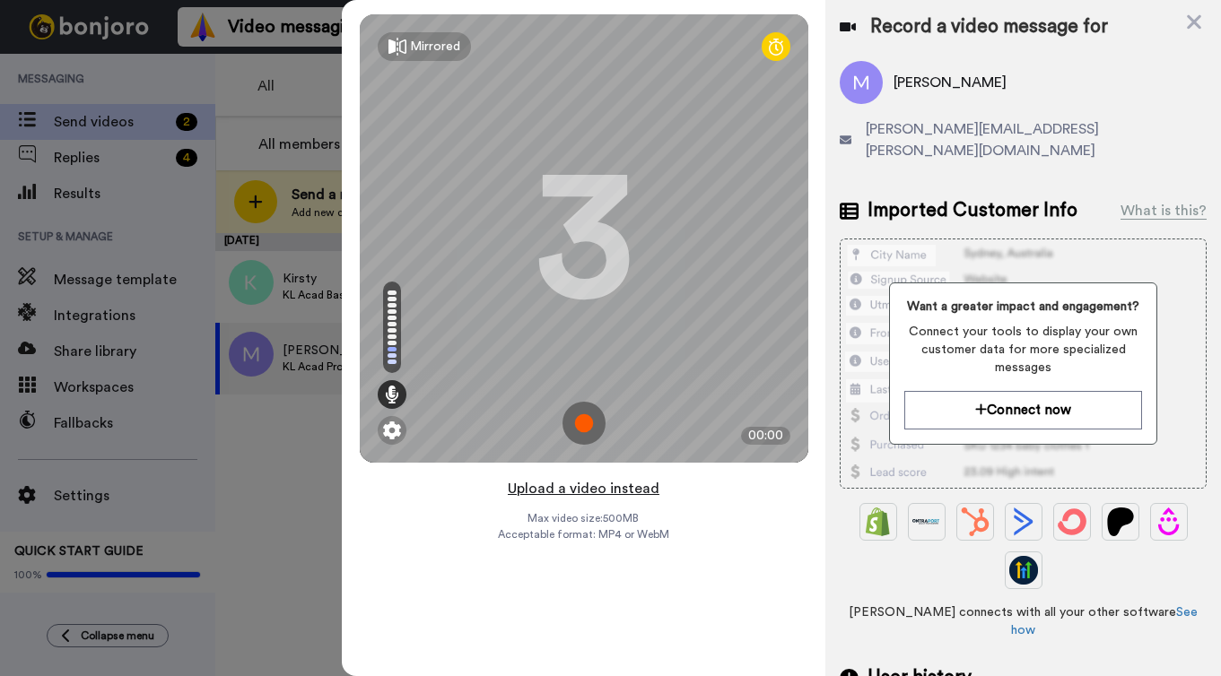
click at [613, 489] on button "Upload a video instead" at bounding box center [583, 488] width 162 height 23
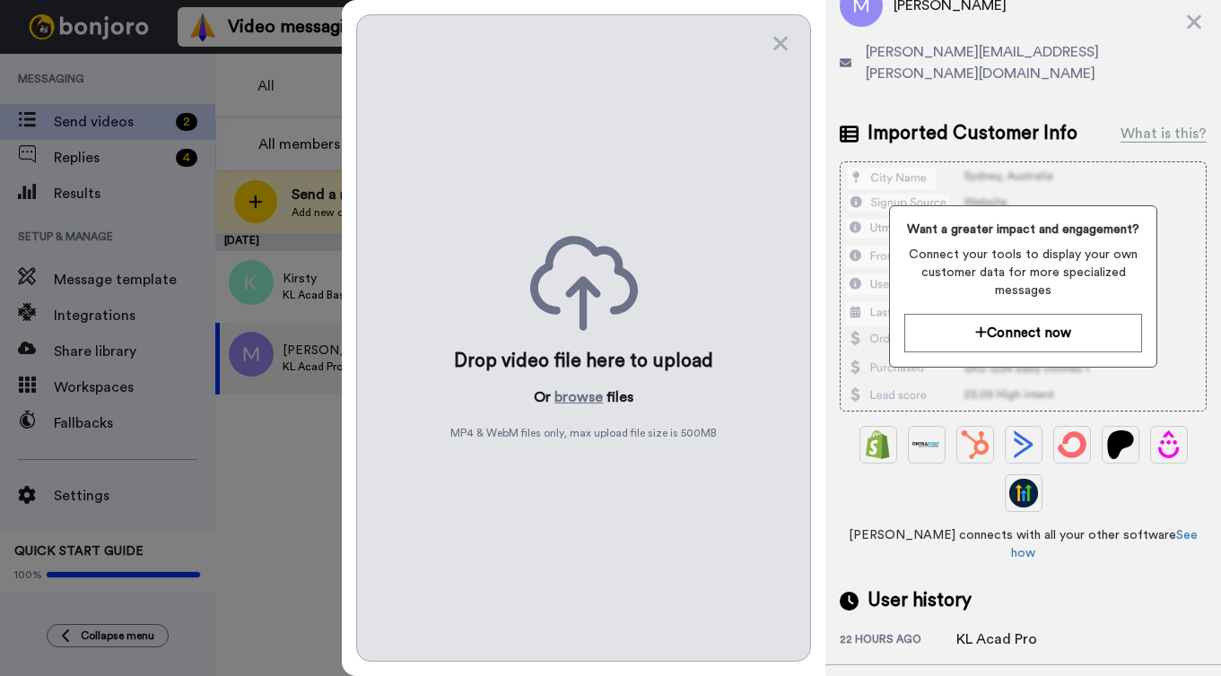
scroll to position [131, 0]
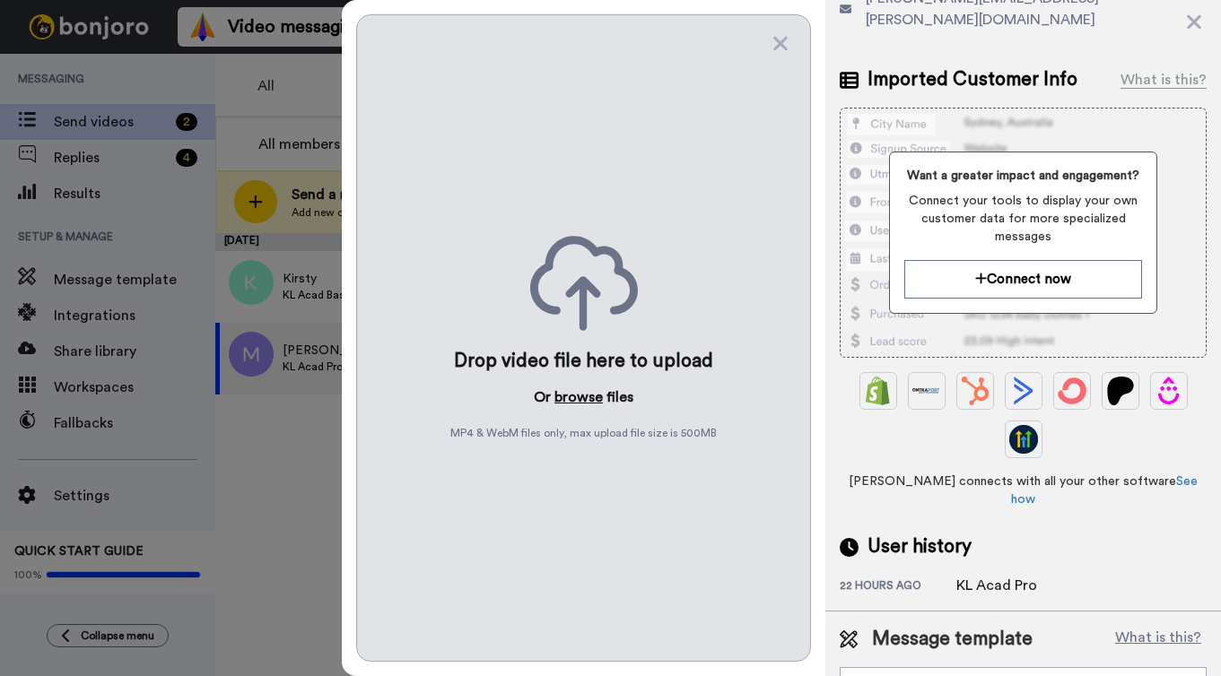
click at [593, 398] on button "browse" at bounding box center [578, 398] width 48 height 22
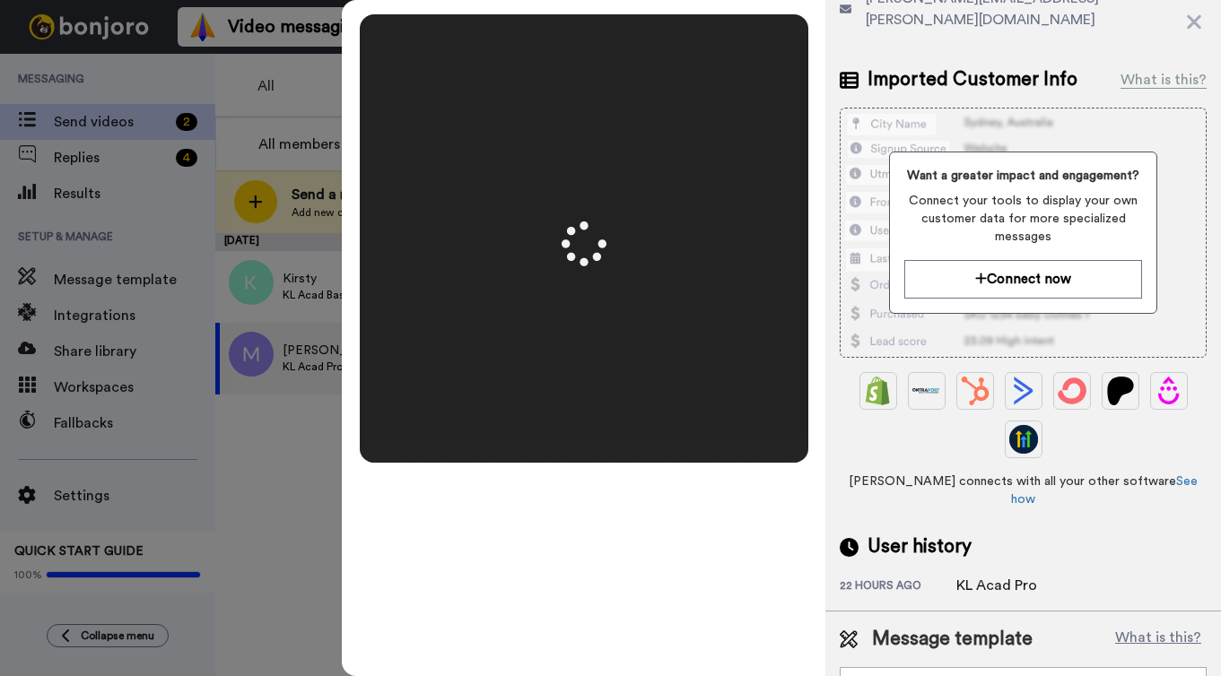
scroll to position [0, 0]
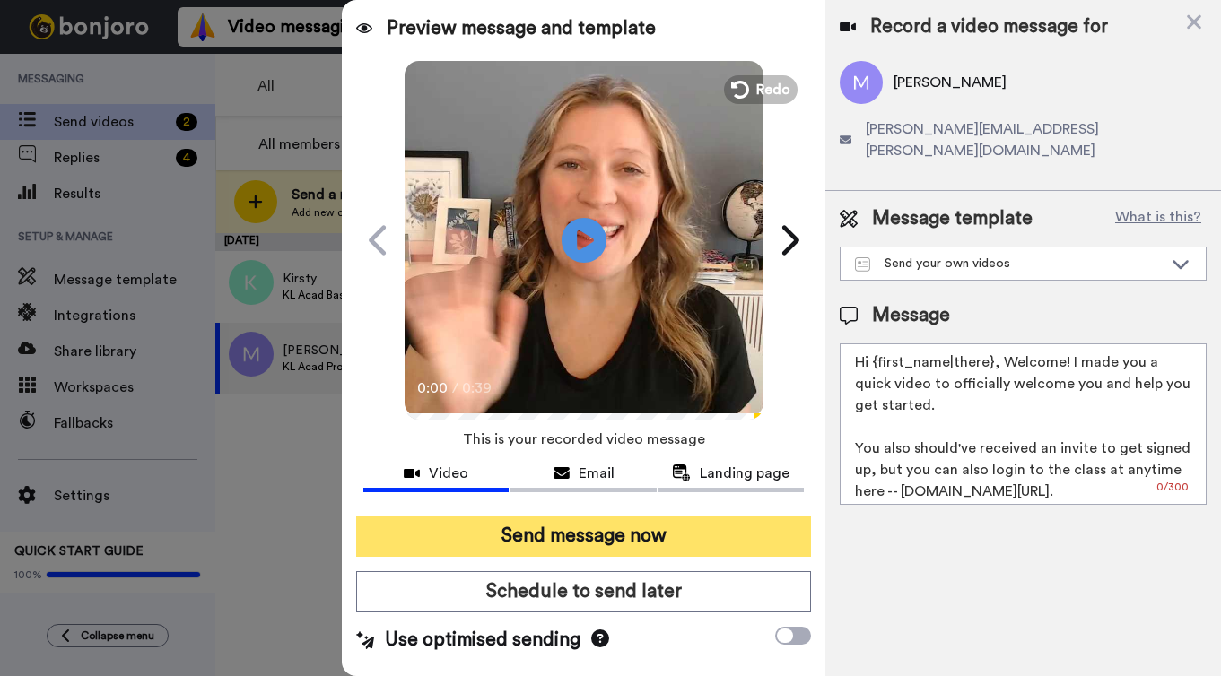
click at [608, 549] on button "Send message now" at bounding box center [583, 536] width 455 height 41
